Goal: Information Seeking & Learning: Learn about a topic

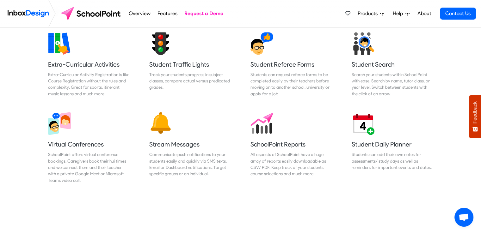
scroll to position [453, 0]
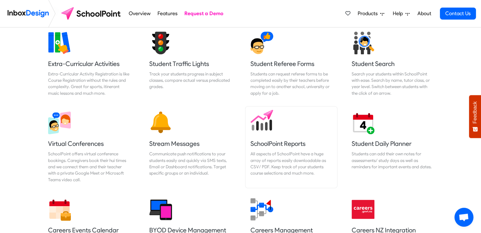
click at [277, 139] on link "SchoolPoint Reports All aspects of SchoolPoint have a huge array of reports eas…" at bounding box center [291, 148] width 92 height 82
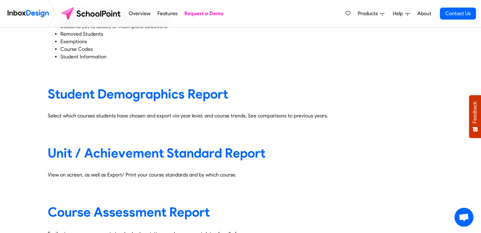
scroll to position [140, 0]
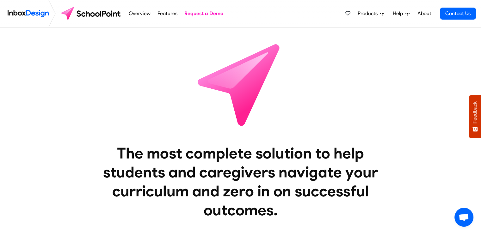
click at [162, 11] on link "Features" at bounding box center [167, 13] width 23 height 13
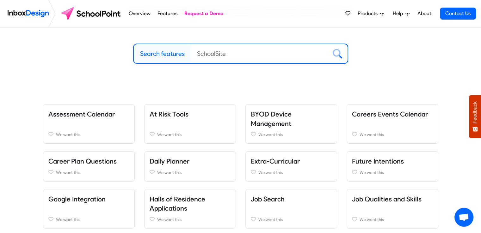
scroll to position [74, 0]
click at [203, 56] on input "Search features" at bounding box center [259, 53] width 137 height 19
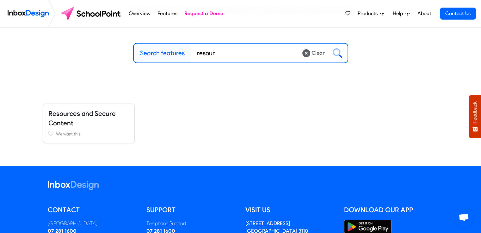
type input "resour"
click at [80, 124] on h5 "Resources and Secure Content" at bounding box center [88, 118] width 81 height 19
click at [75, 116] on link "Resources and Secure Content" at bounding box center [81, 118] width 67 height 17
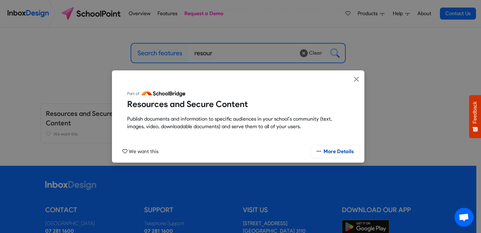
click at [330, 151] on link "More Details" at bounding box center [335, 152] width 48 height 12
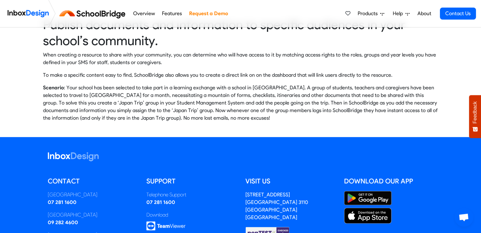
scroll to position [345, 0]
